Goal: Task Accomplishment & Management: Complete application form

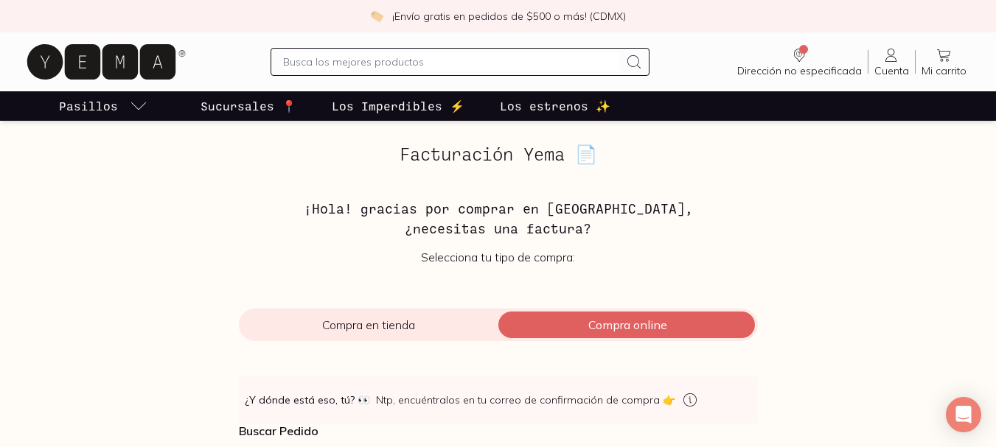
click at [346, 324] on span "Compra en tienda" at bounding box center [368, 325] width 259 height 15
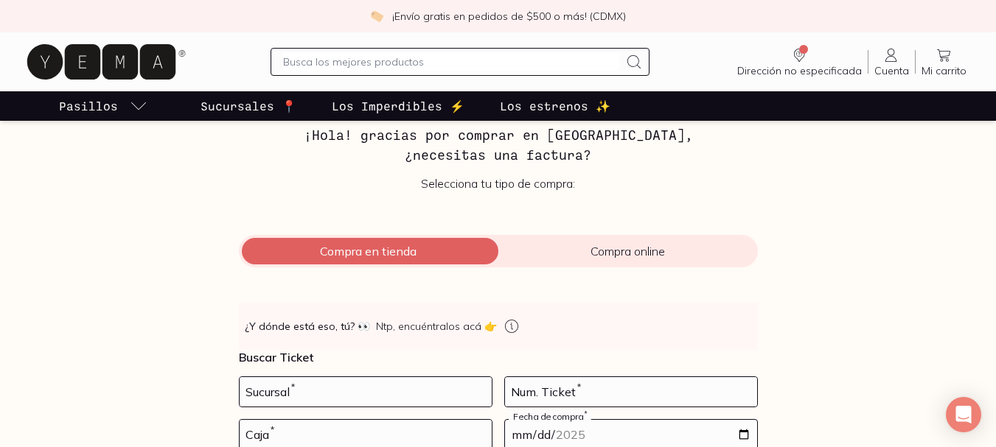
scroll to position [147, 0]
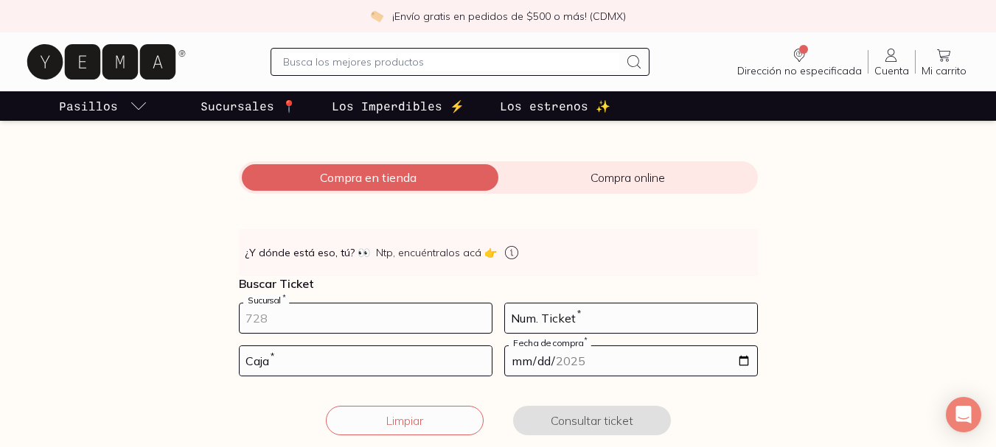
click at [363, 318] on input "number" at bounding box center [366, 318] width 252 height 29
type input "10002"
click at [554, 321] on input "number" at bounding box center [631, 318] width 252 height 29
type input "77"
type input "1"
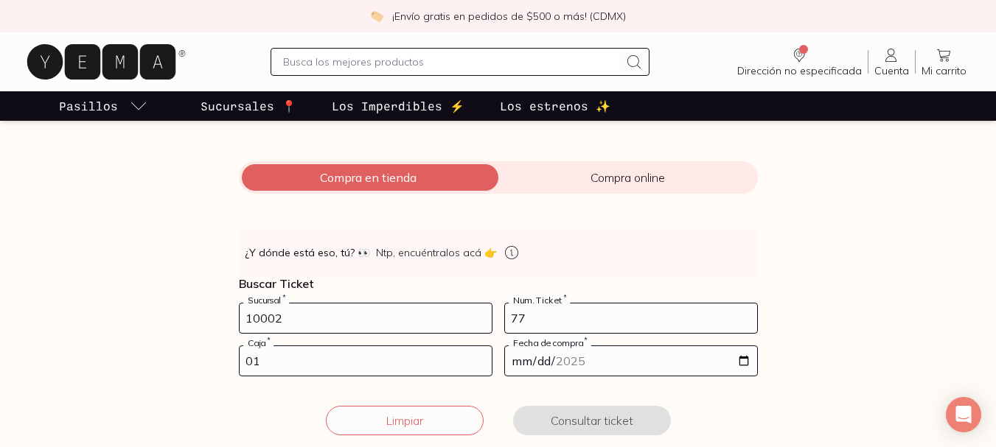
type input "01"
click at [742, 365] on input "date" at bounding box center [631, 360] width 252 height 29
type input "[DATE]"
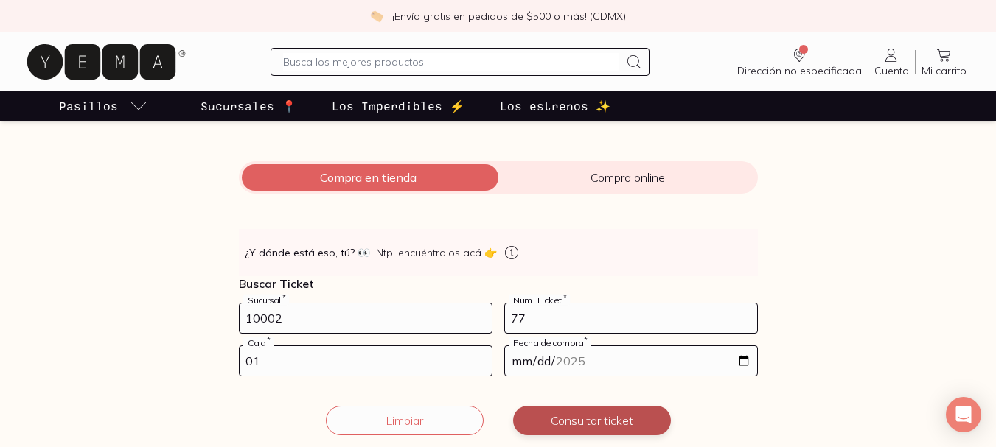
click at [586, 411] on button "Consultar ticket" at bounding box center [592, 420] width 158 height 29
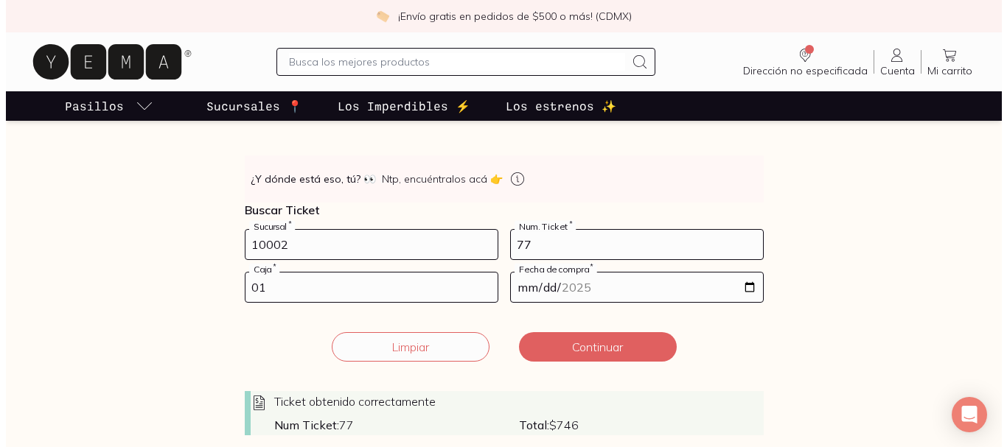
scroll to position [295, 0]
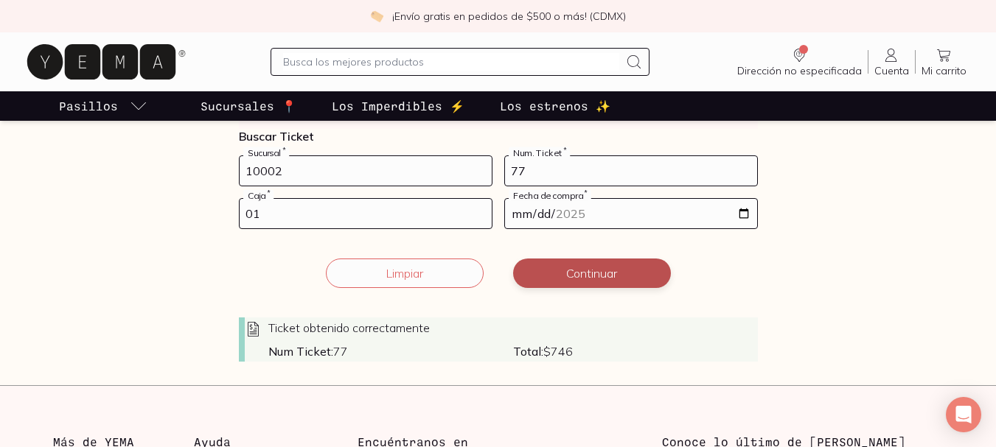
click at [618, 268] on button "Continuar" at bounding box center [592, 273] width 158 height 29
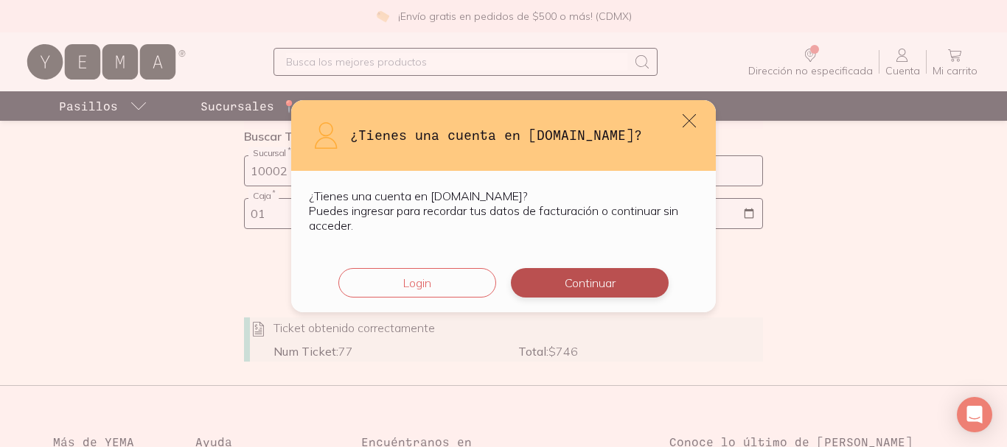
click at [603, 289] on button "Continuar" at bounding box center [590, 282] width 158 height 29
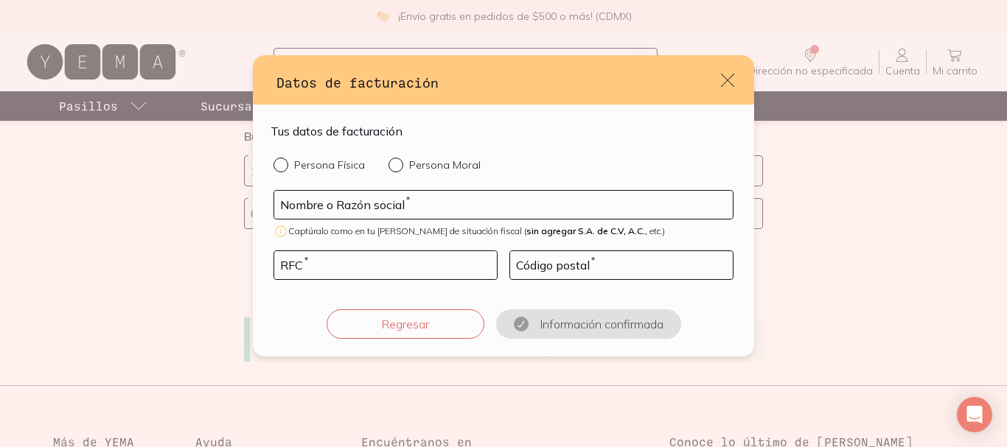
click at [280, 170] on div "default" at bounding box center [283, 165] width 21 height 15
click at [280, 170] on input "Persona Física" at bounding box center [279, 164] width 12 height 12
radio input "true"
drag, startPoint x: 365, startPoint y: 212, endPoint x: 344, endPoint y: 212, distance: 20.6
click at [365, 212] on input "default" at bounding box center [503, 205] width 458 height 28
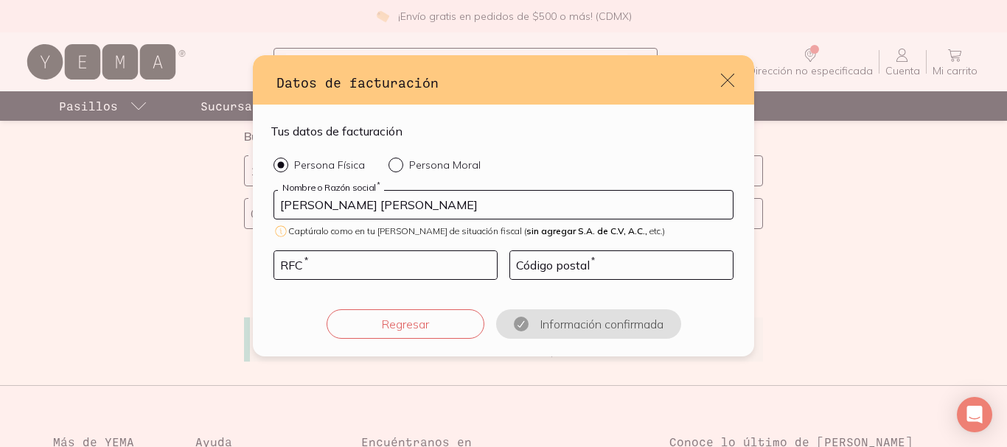
type input "[PERSON_NAME] [PERSON_NAME]"
click at [313, 262] on input "default" at bounding box center [385, 265] width 223 height 28
type input "SOLA8011269H0"
click at [629, 269] on input "default" at bounding box center [621, 265] width 223 height 28
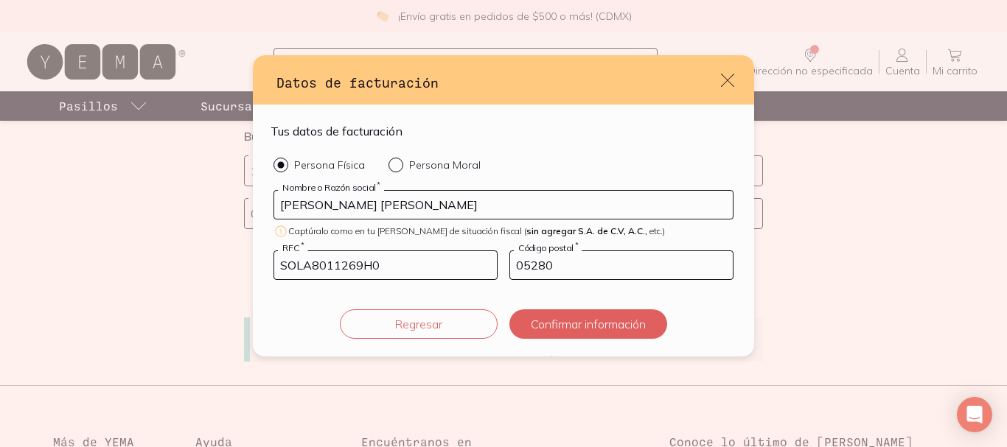
type input "05280"
click at [534, 285] on div "Persona Física Persona Moral [PERSON_NAME] [PERSON_NAME] Nombre o Razón social …" at bounding box center [504, 248] width 466 height 181
click at [562, 321] on button "Confirmar información" at bounding box center [588, 324] width 158 height 29
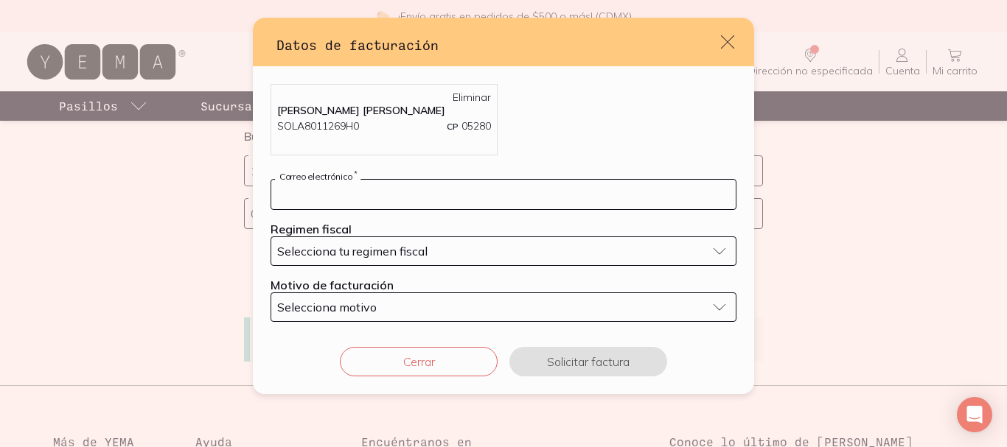
click at [666, 205] on input "default" at bounding box center [503, 194] width 464 height 29
type input "[EMAIL_ADDRESS][DOMAIN_NAME]"
click at [456, 252] on div "Selecciona tu regimen fiscal" at bounding box center [491, 251] width 429 height 15
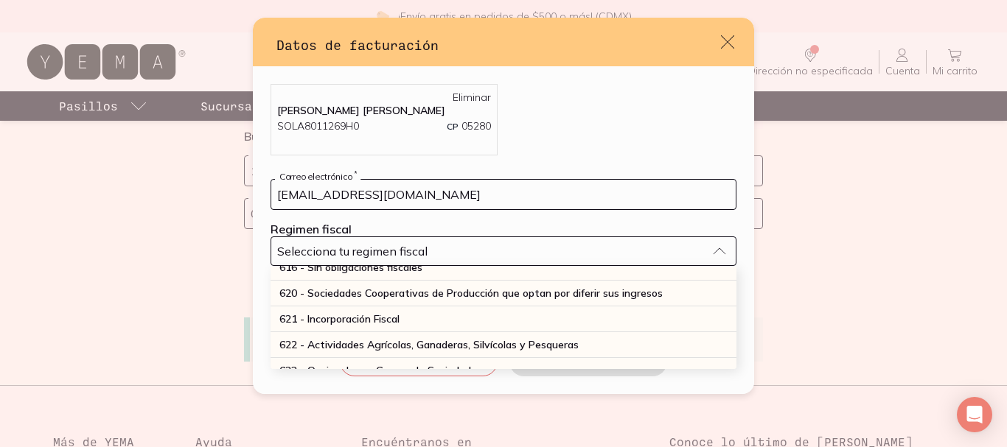
scroll to position [397, 0]
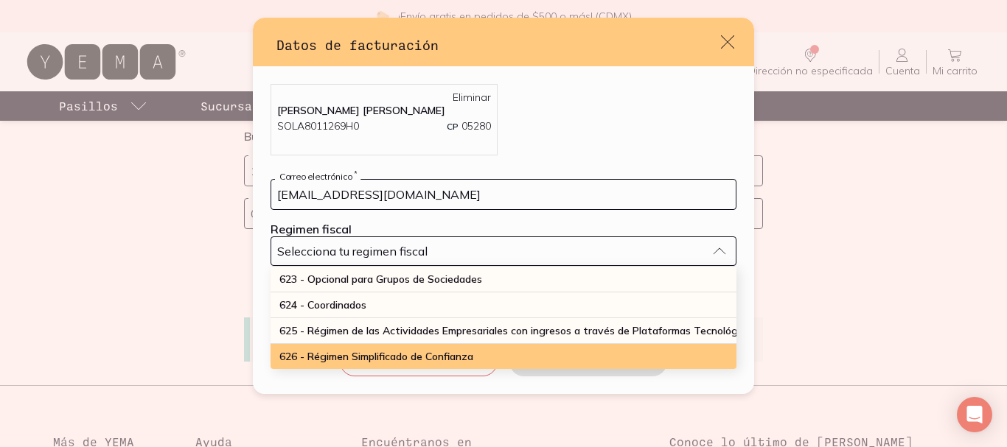
click at [418, 350] on span "626 - Régimen Simplificado de Confianza" at bounding box center [376, 356] width 194 height 13
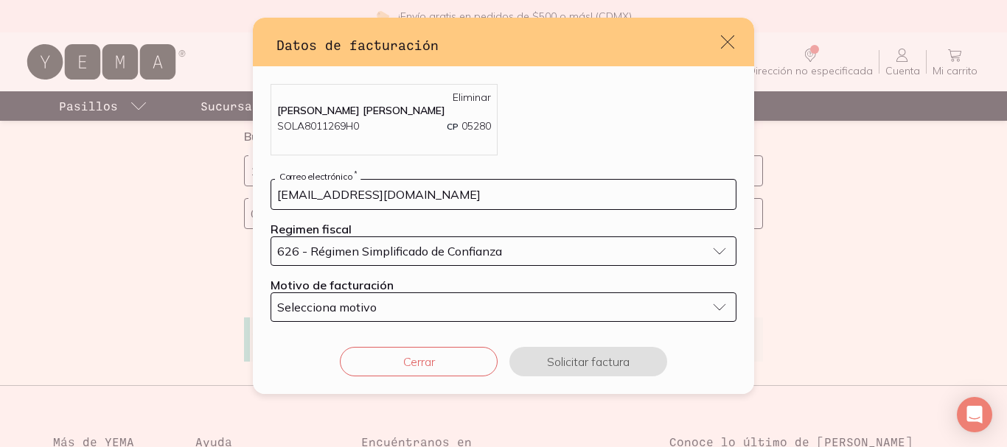
click at [593, 313] on div "Selecciona motivo" at bounding box center [491, 307] width 429 height 15
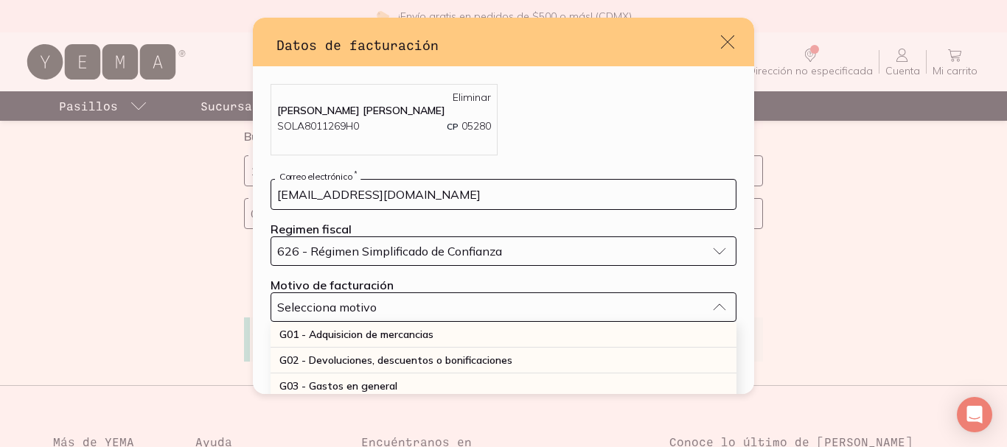
scroll to position [66, 0]
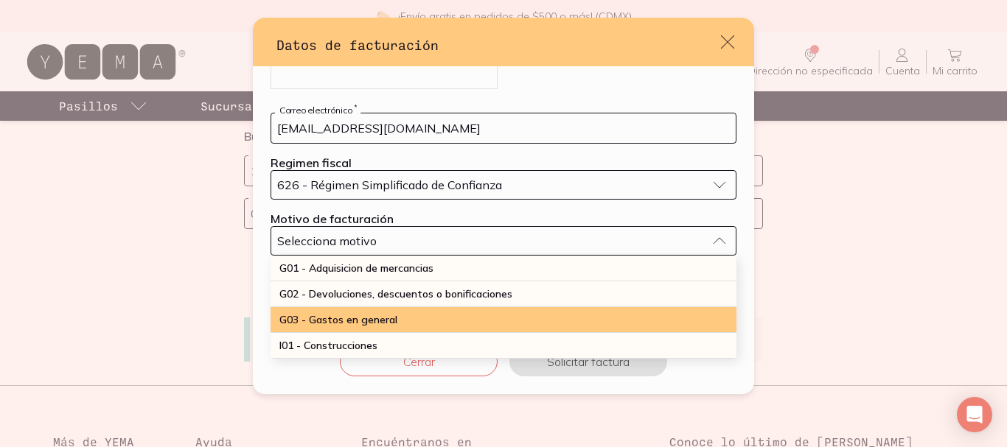
click at [376, 317] on span "G03 - Gastos en general" at bounding box center [338, 319] width 118 height 13
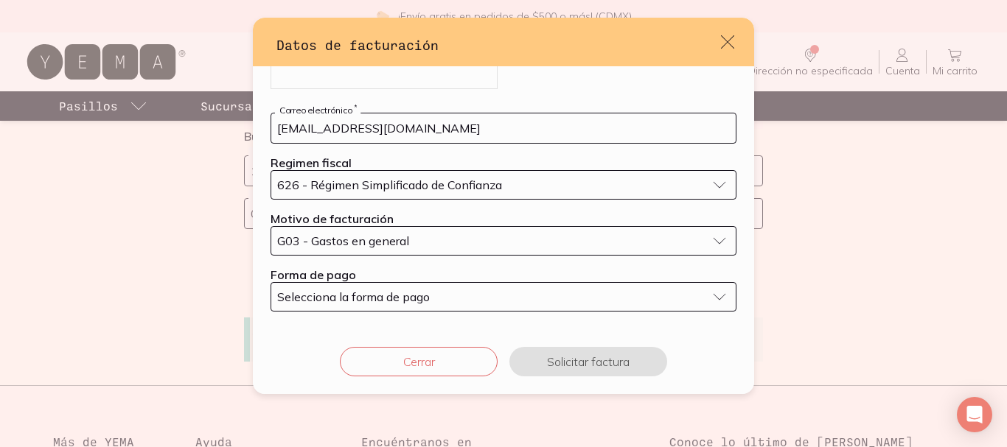
click at [709, 301] on button "Selecciona la forma de pago" at bounding box center [504, 296] width 466 height 29
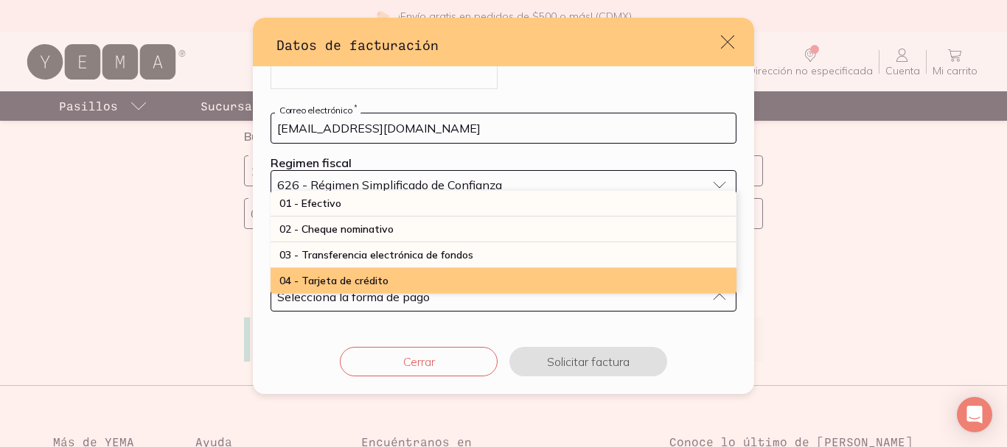
click at [396, 281] on div "04 - Tarjeta de crédito" at bounding box center [504, 281] width 466 height 26
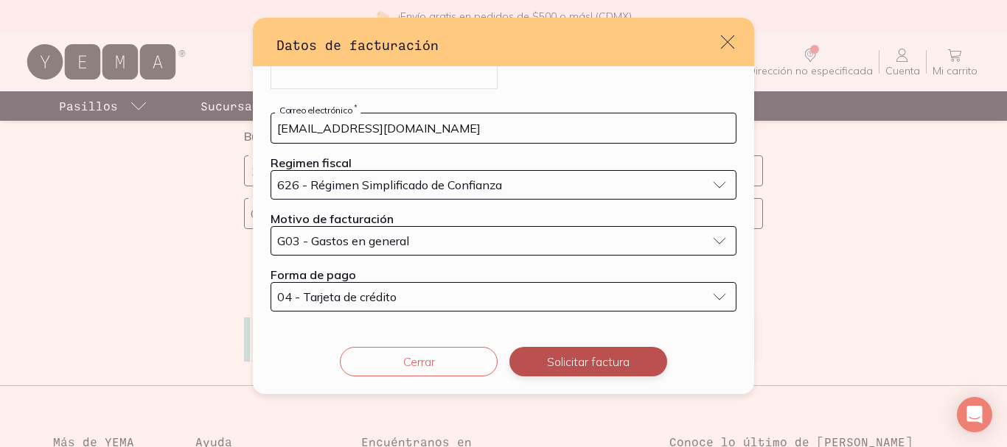
click at [600, 361] on button "Solicitar factura" at bounding box center [588, 361] width 158 height 29
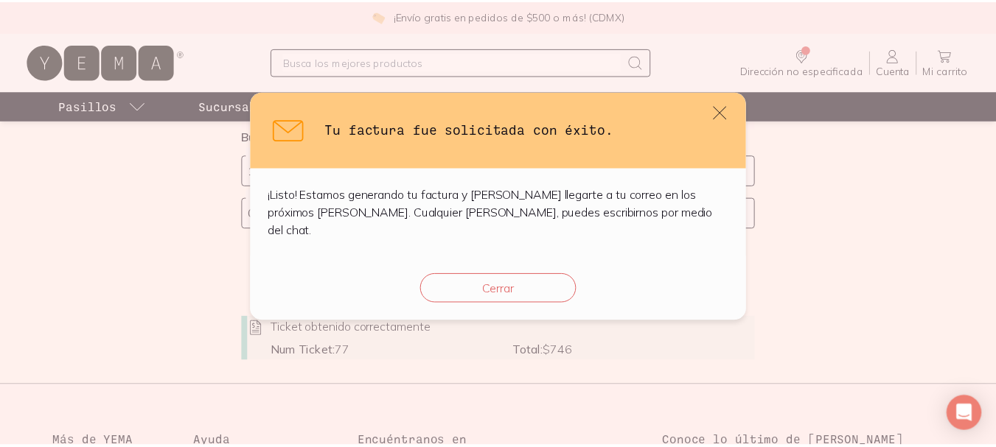
scroll to position [0, 0]
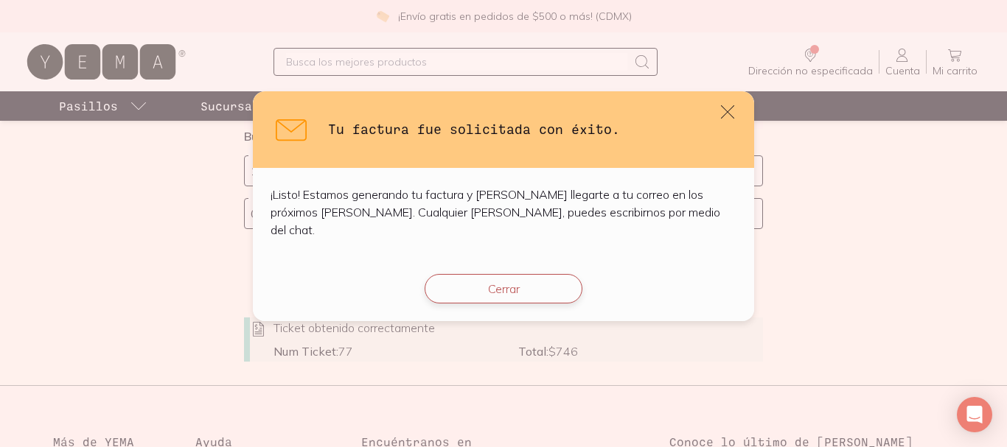
click at [515, 276] on button "Cerrar" at bounding box center [504, 288] width 158 height 29
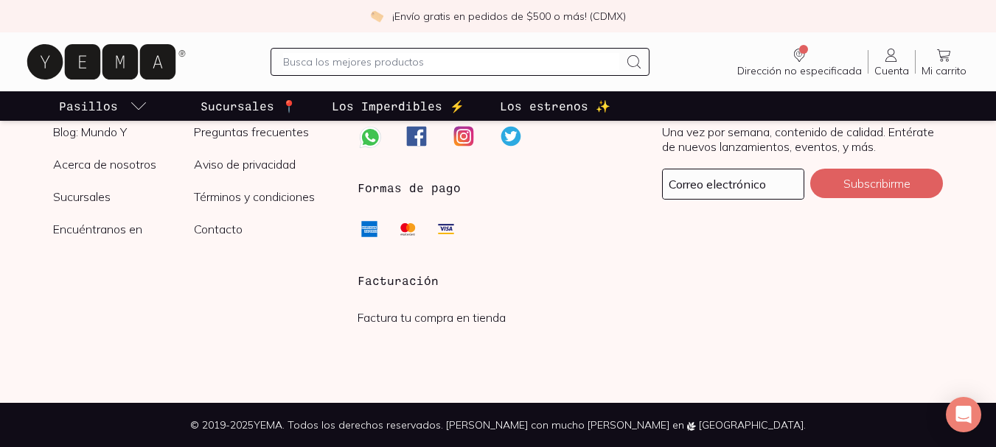
scroll to position [568, 0]
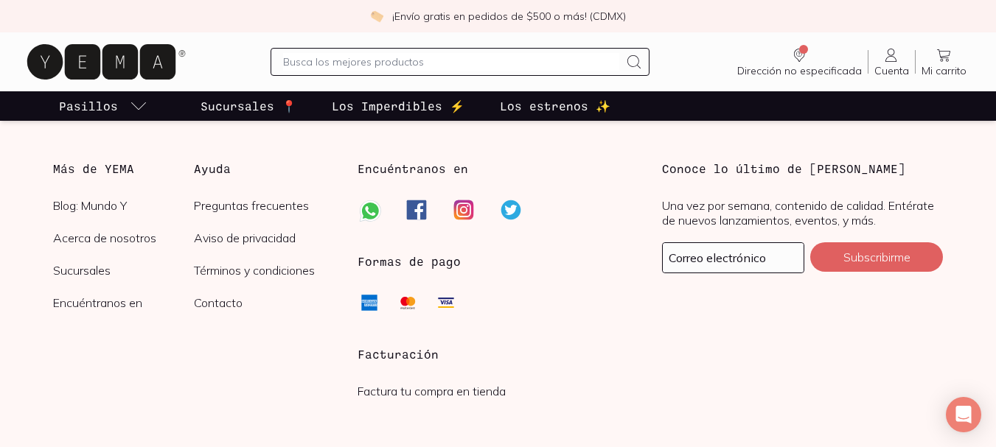
click at [442, 391] on link "Factura tu compra en tienda" at bounding box center [432, 391] width 148 height 15
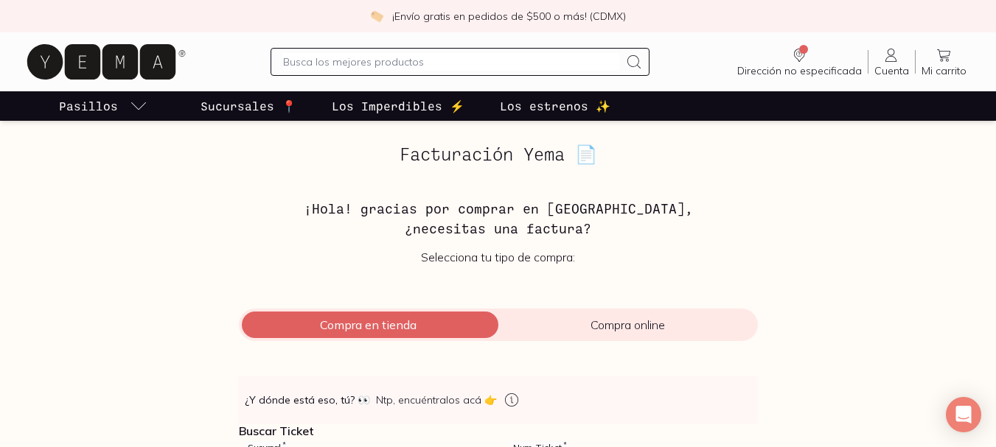
click at [438, 320] on span "Compra en tienda" at bounding box center [368, 325] width 259 height 15
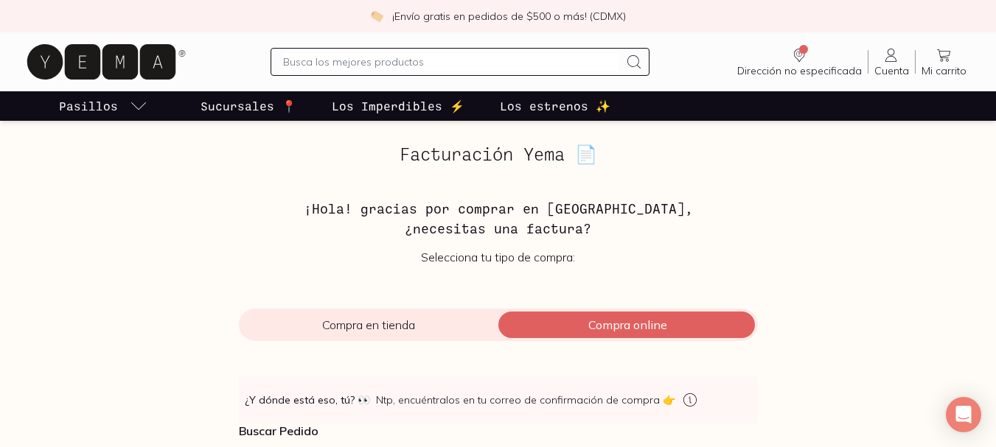
click at [407, 317] on div "Compra en tienda Compra online" at bounding box center [498, 325] width 519 height 32
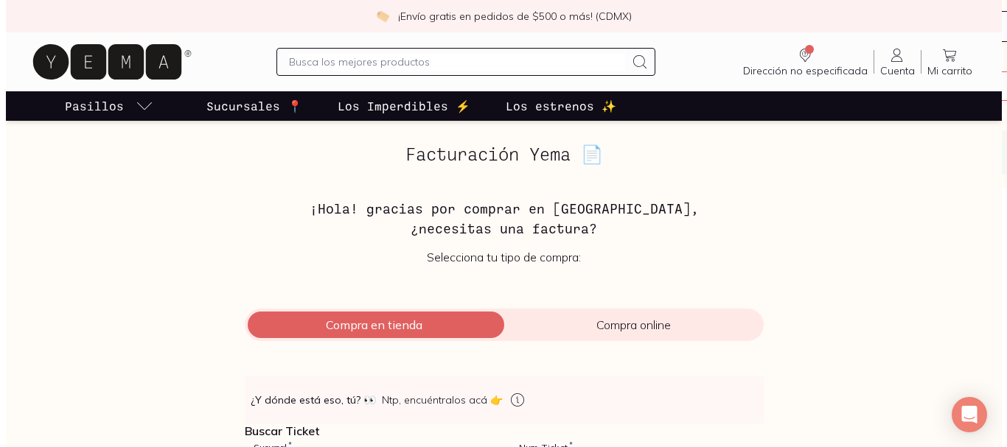
scroll to position [147, 0]
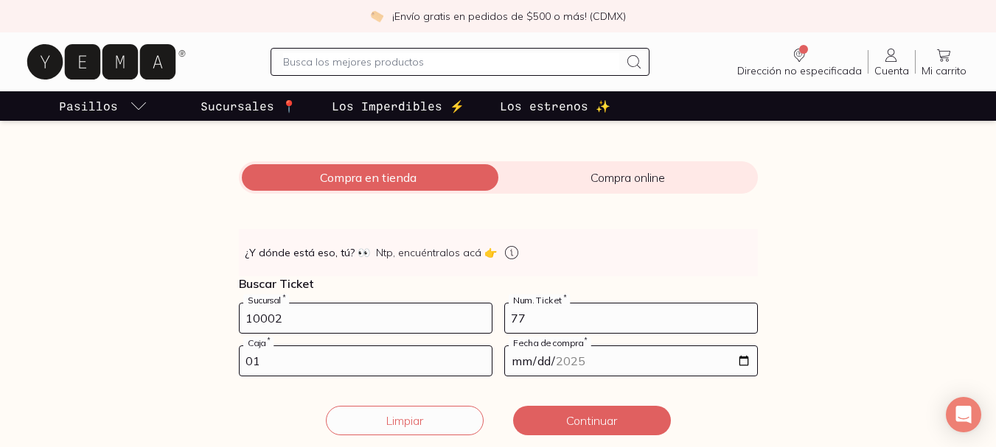
click at [529, 321] on input "77" at bounding box center [631, 318] width 252 height 29
type input "7"
type input "117"
click at [745, 368] on input "[DATE]" at bounding box center [631, 360] width 252 height 29
type input "[DATE]"
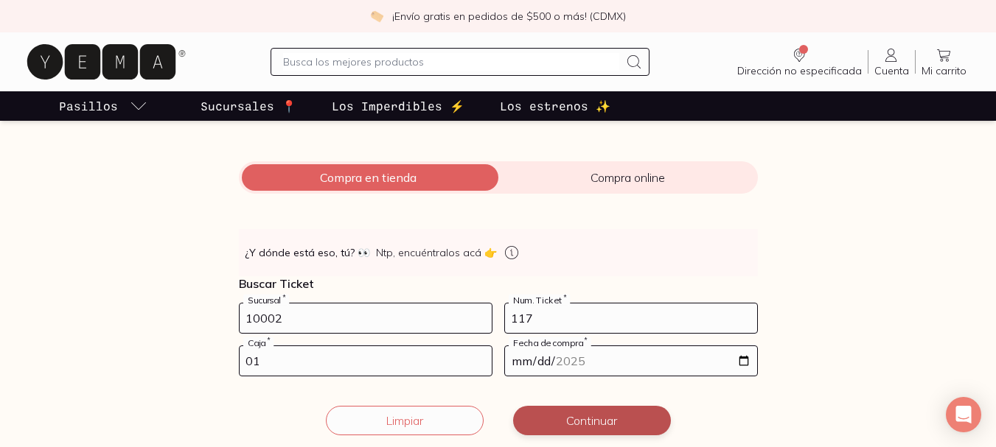
click at [570, 416] on button "Continuar" at bounding box center [592, 420] width 158 height 29
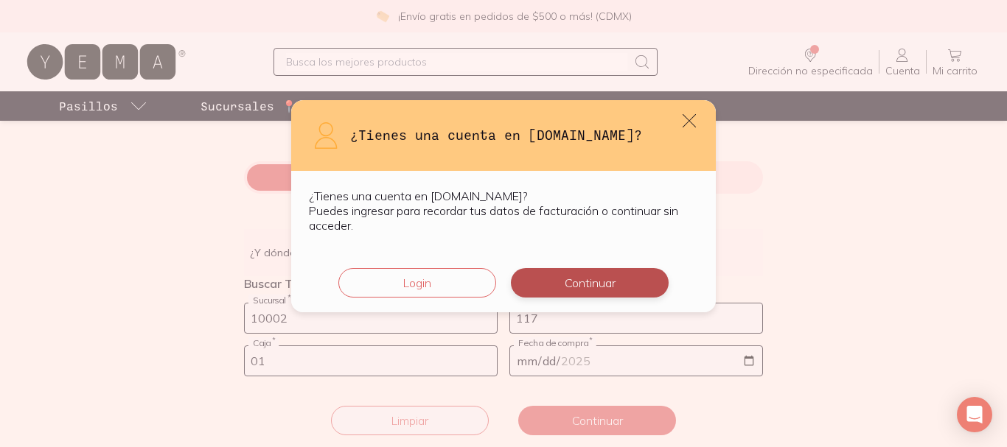
click at [601, 283] on button "Continuar" at bounding box center [590, 282] width 158 height 29
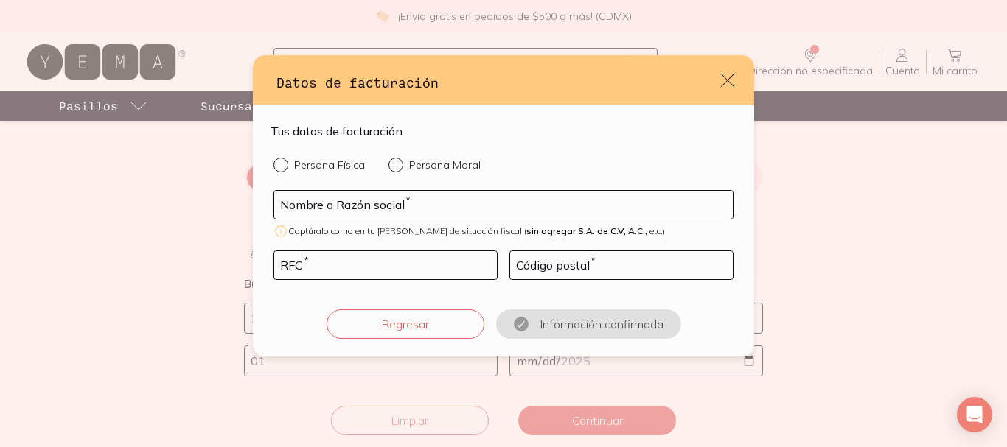
click at [285, 164] on div "default" at bounding box center [283, 165] width 21 height 15
click at [285, 164] on input "Persona Física" at bounding box center [279, 164] width 12 height 12
radio input "true"
click at [375, 207] on input "default" at bounding box center [503, 205] width 458 height 28
type input "[PERSON_NAME] [PERSON_NAME]"
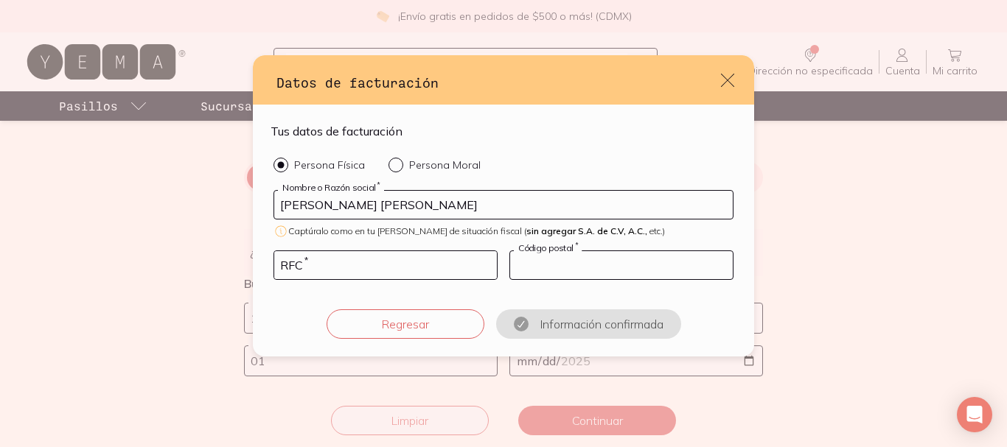
type input "05280"
click at [311, 267] on input "default" at bounding box center [385, 265] width 223 height 28
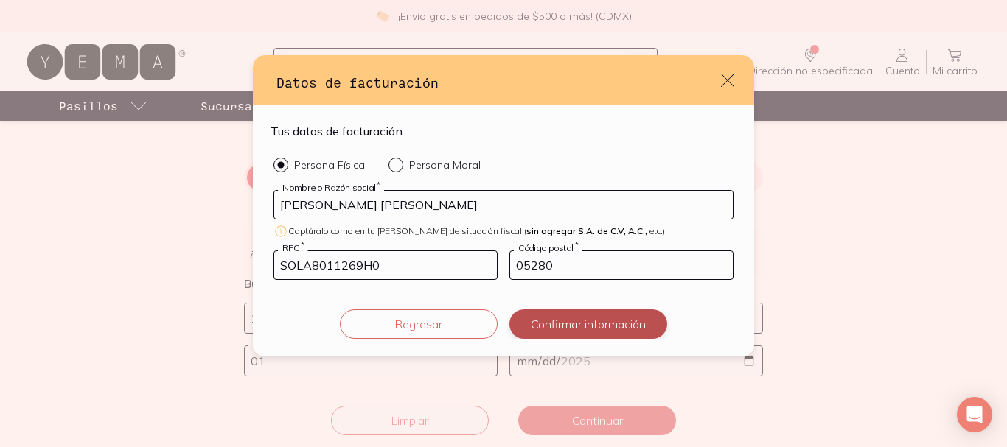
type input "SOLA8011269H0"
click at [618, 321] on button "Confirmar información" at bounding box center [588, 324] width 158 height 29
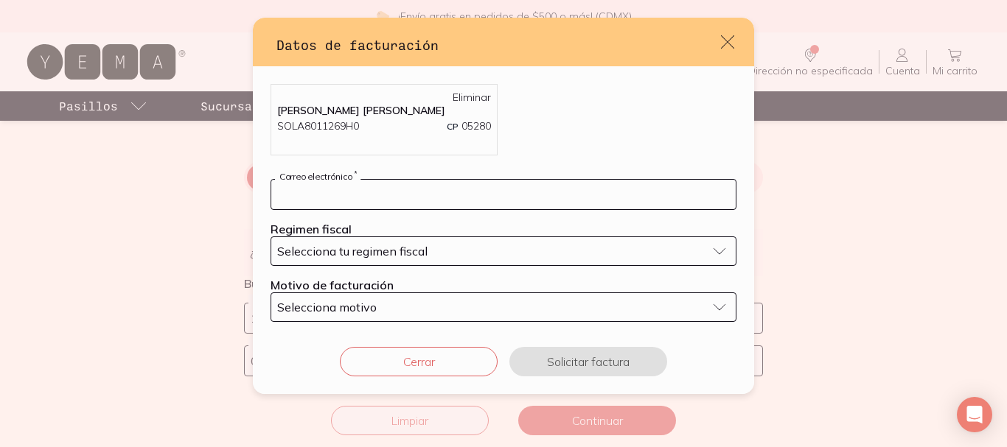
click at [533, 197] on input "default" at bounding box center [503, 194] width 464 height 29
type input "[EMAIL_ADDRESS][DOMAIN_NAME]"
click at [468, 252] on div "Selecciona tu regimen fiscal" at bounding box center [491, 251] width 429 height 15
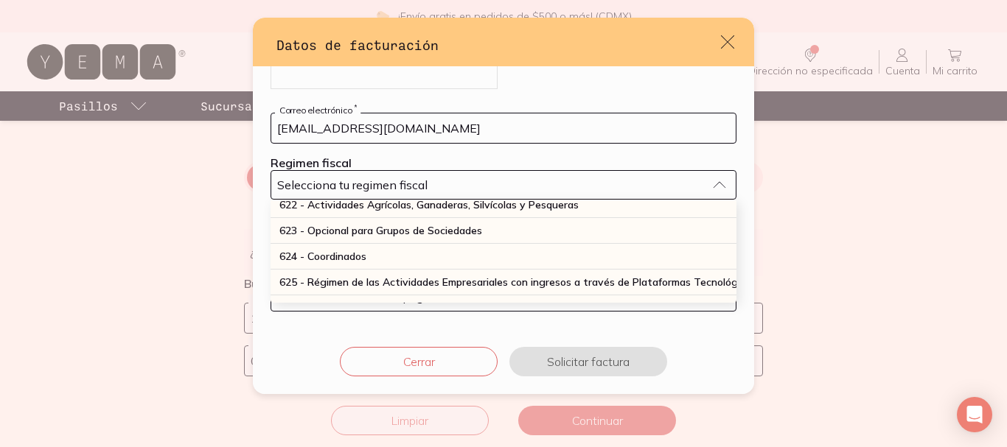
scroll to position [397, 0]
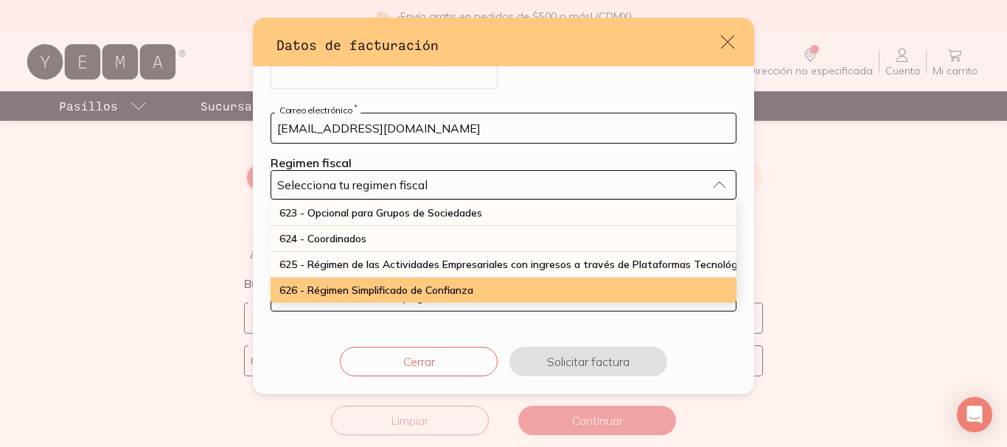
click at [450, 284] on span "626 - Régimen Simplificado de Confianza" at bounding box center [376, 290] width 194 height 13
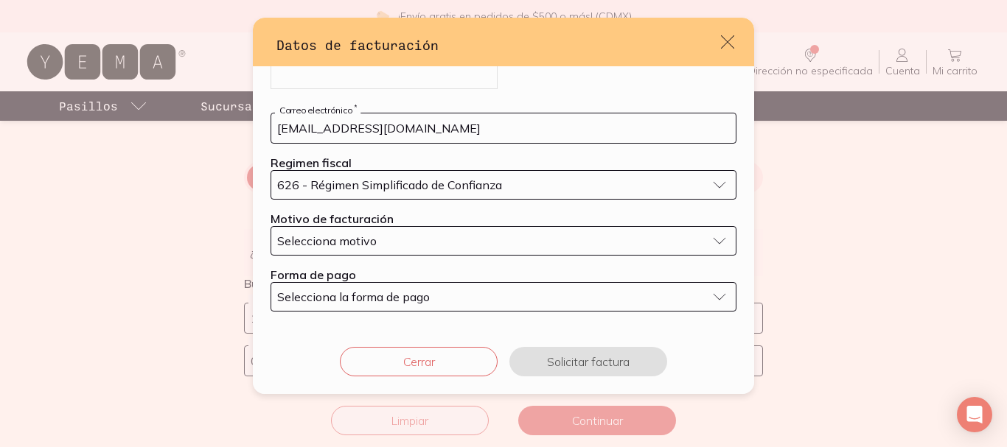
click at [503, 302] on div "Selecciona la forma de pago" at bounding box center [491, 297] width 429 height 15
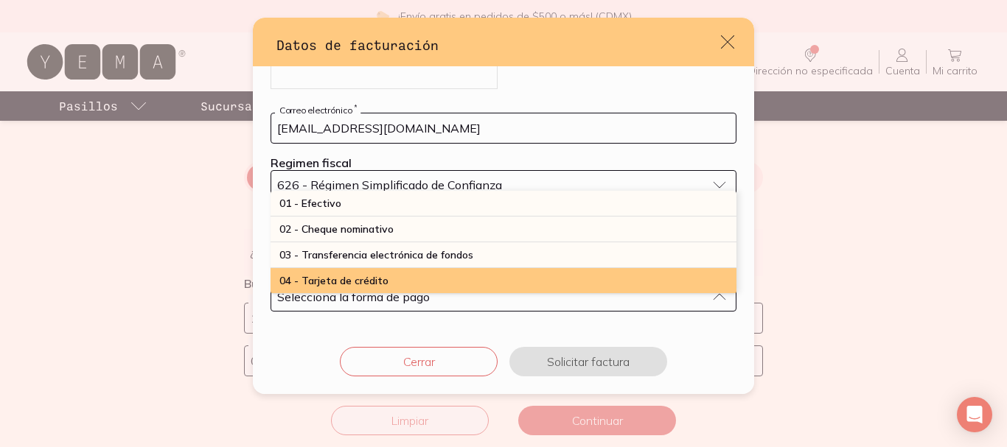
click at [368, 285] on span "04 - Tarjeta de crédito" at bounding box center [333, 280] width 109 height 13
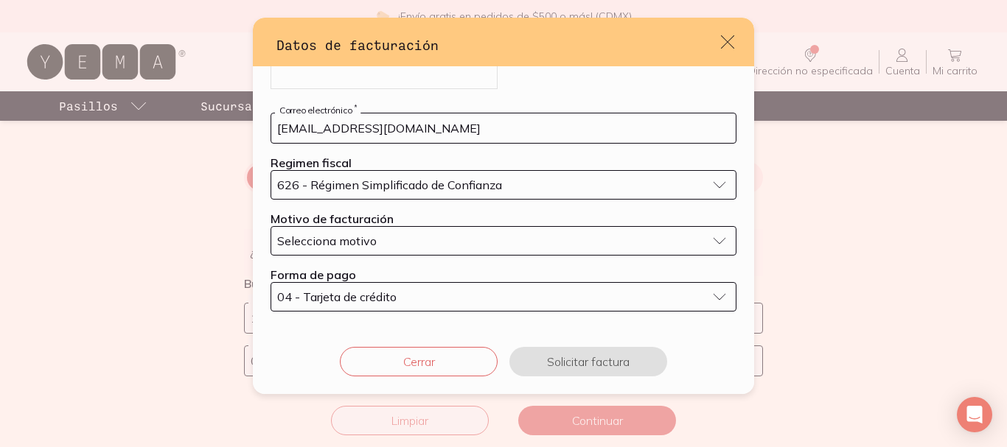
click at [700, 240] on button "Selecciona motivo" at bounding box center [504, 240] width 466 height 29
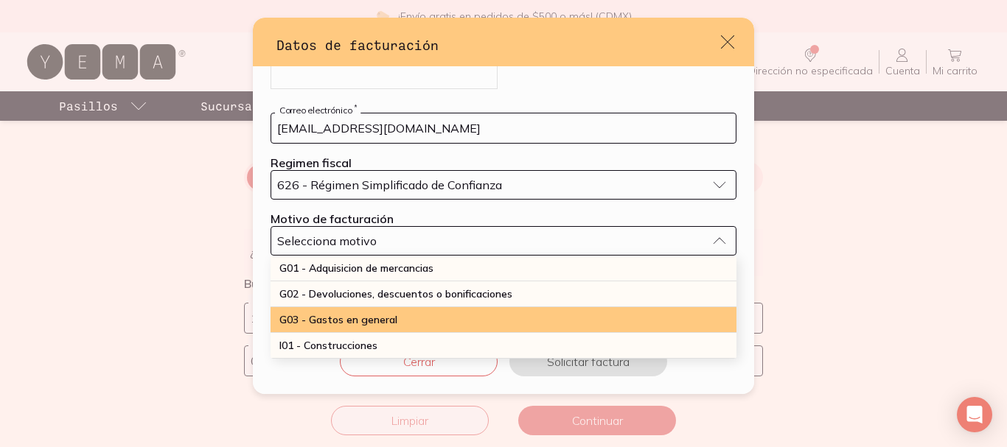
click at [354, 318] on span "G03 - Gastos en general" at bounding box center [338, 319] width 118 height 13
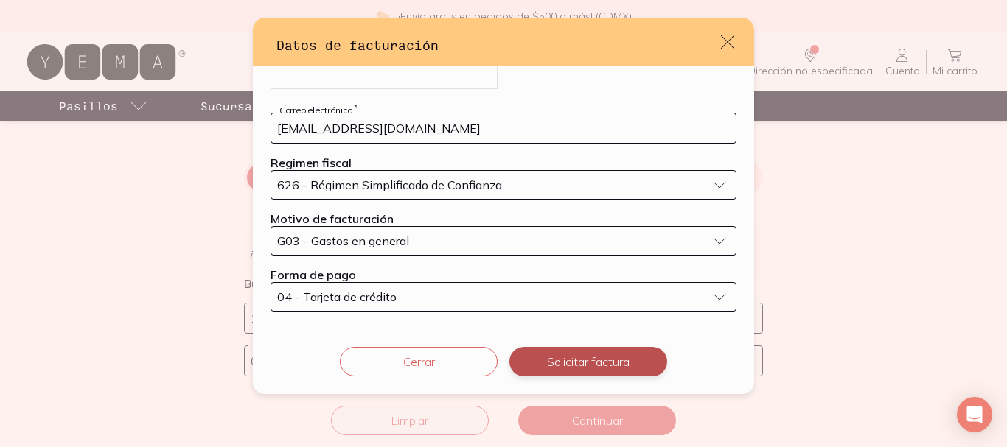
click at [606, 360] on button "Solicitar factura" at bounding box center [588, 361] width 158 height 29
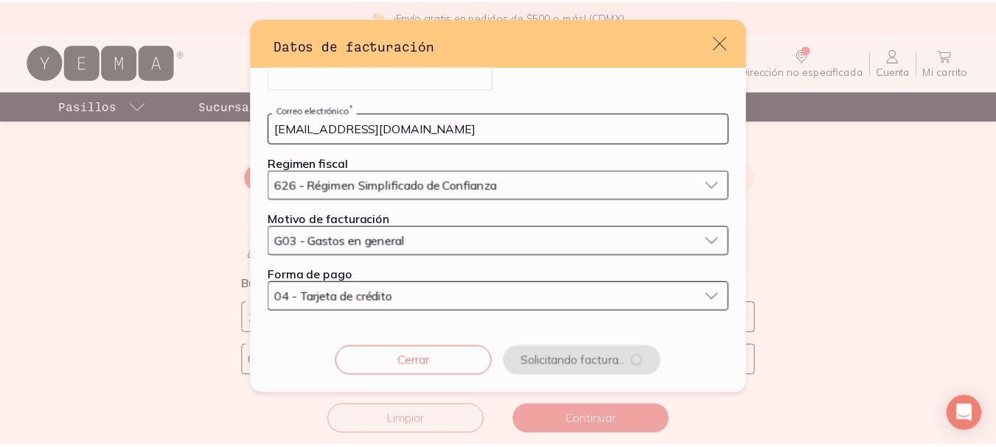
scroll to position [0, 0]
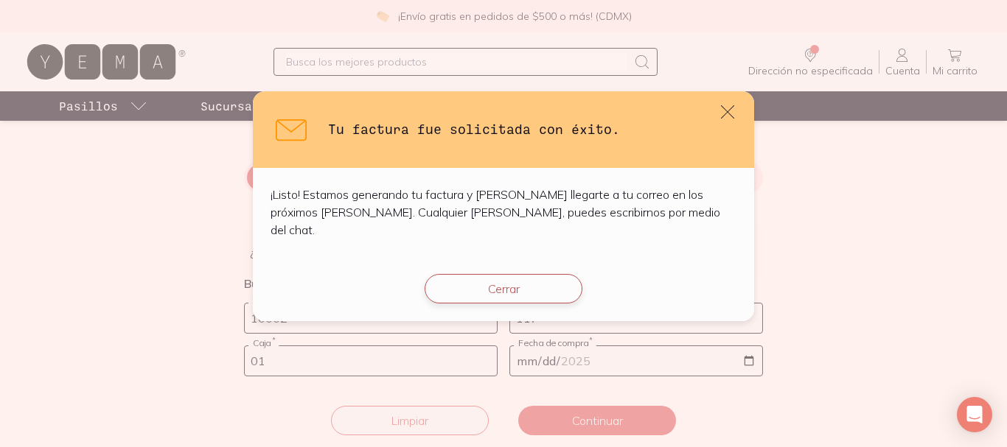
click at [497, 282] on button "Cerrar" at bounding box center [504, 288] width 158 height 29
